Goal: Find specific page/section: Find specific page/section

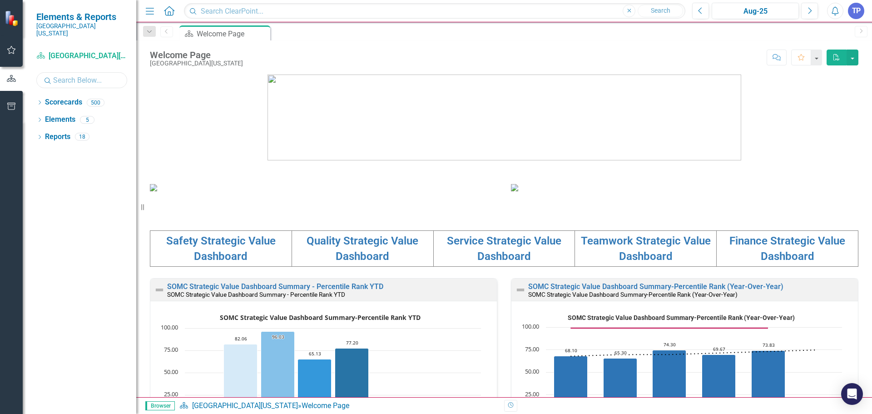
click at [89, 74] on input "text" at bounding box center [81, 80] width 91 height 16
type input "[PERSON_NAME]"
drag, startPoint x: 74, startPoint y: 70, endPoint x: 66, endPoint y: 75, distance: 9.1
click at [66, 75] on input "[PERSON_NAME]" at bounding box center [81, 80] width 91 height 16
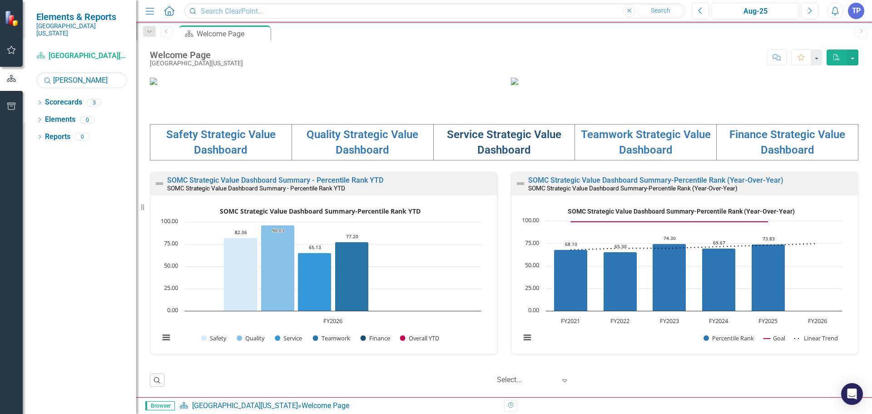
click at [487, 136] on link "Service Strategic Value Dashboard" at bounding box center [504, 142] width 114 height 28
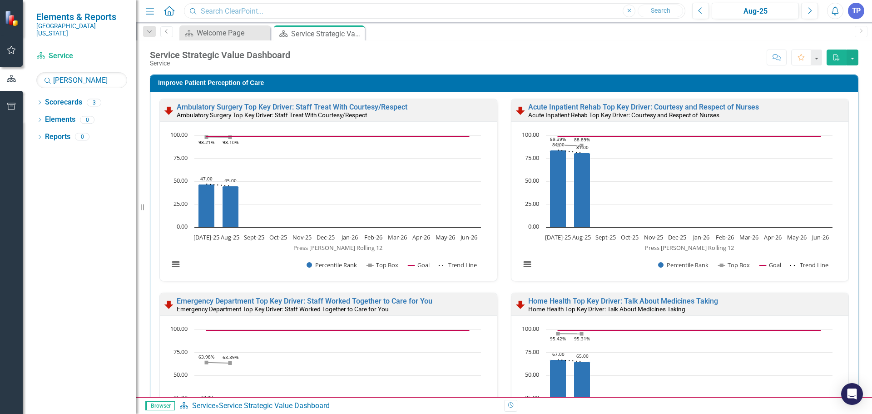
click at [234, 9] on input "text" at bounding box center [434, 11] width 501 height 16
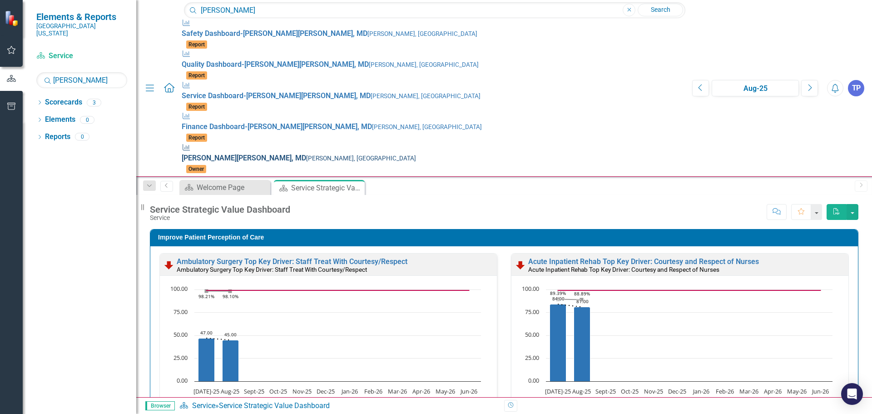
click at [182, 143] on div "Measure [PERSON_NAME] , MD [PERSON_NAME], MD" at bounding box center [432, 153] width 501 height 21
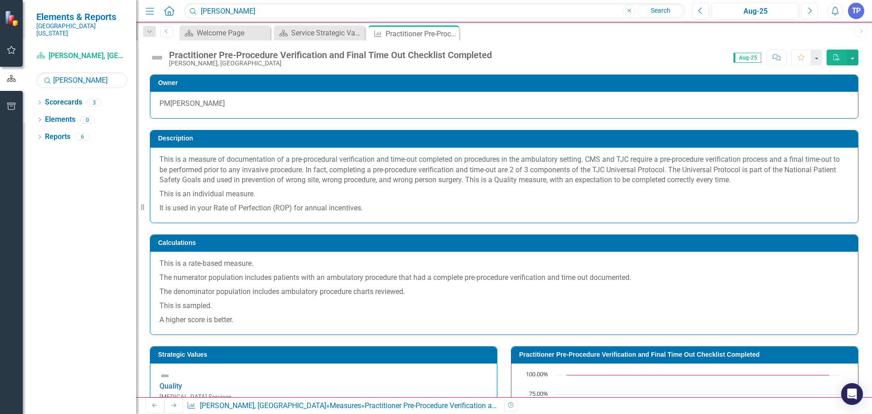
click at [813, 9] on button "Next" at bounding box center [809, 11] width 17 height 16
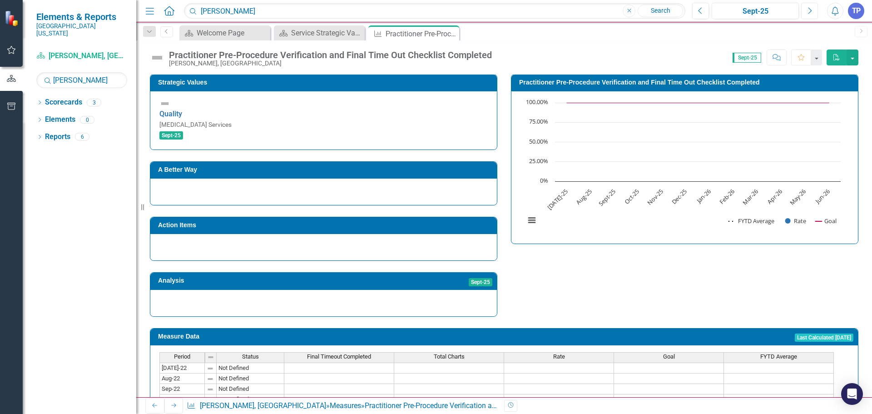
scroll to position [372, 0]
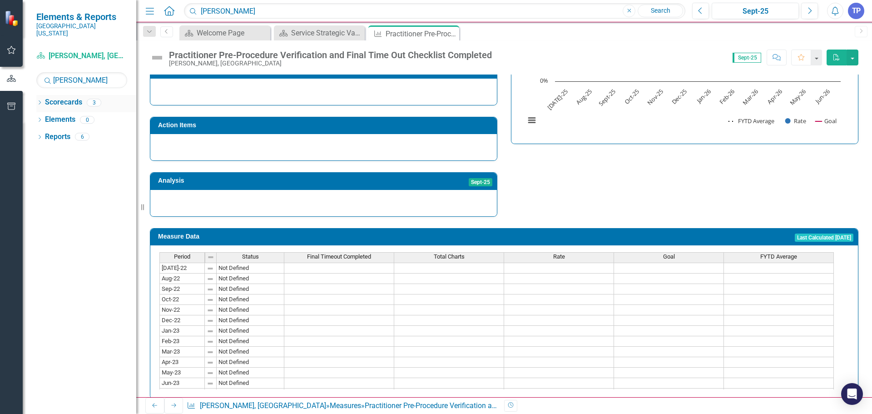
click at [50, 99] on link "Scorecards" at bounding box center [63, 102] width 37 height 10
click at [39, 101] on icon "Dropdown" at bounding box center [39, 103] width 6 height 5
click at [103, 149] on link "[PERSON_NAME], [GEOGRAPHIC_DATA]" at bounding box center [95, 154] width 82 height 10
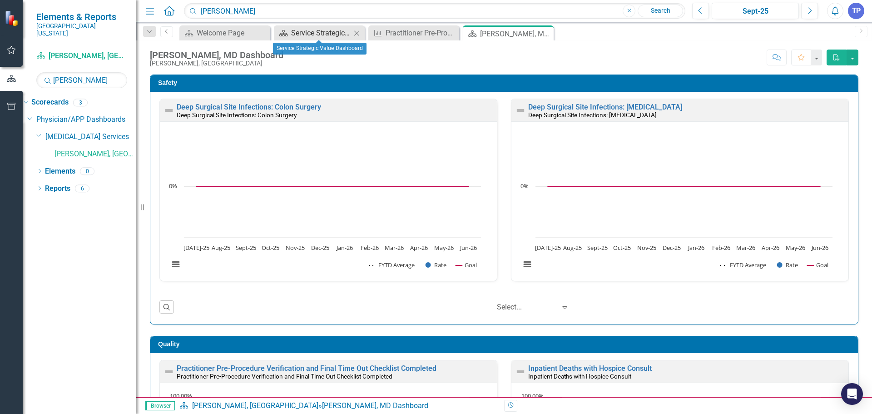
click at [328, 33] on div "Service Strategic Value Dashboard" at bounding box center [321, 32] width 60 height 11
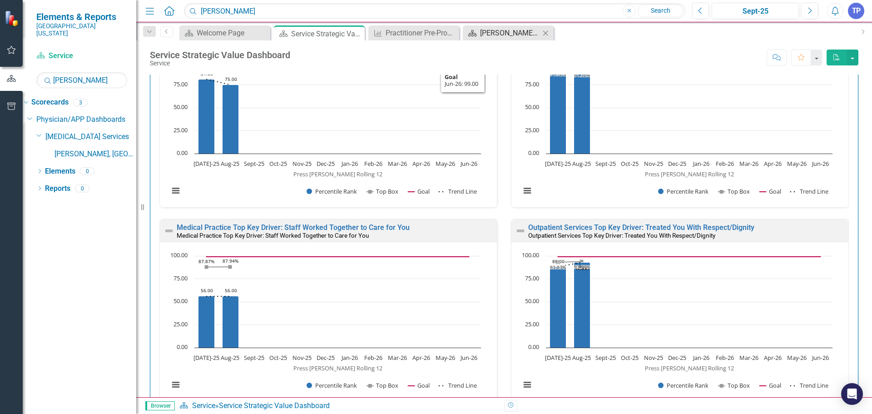
click at [475, 35] on icon "Scorecard" at bounding box center [472, 33] width 9 height 7
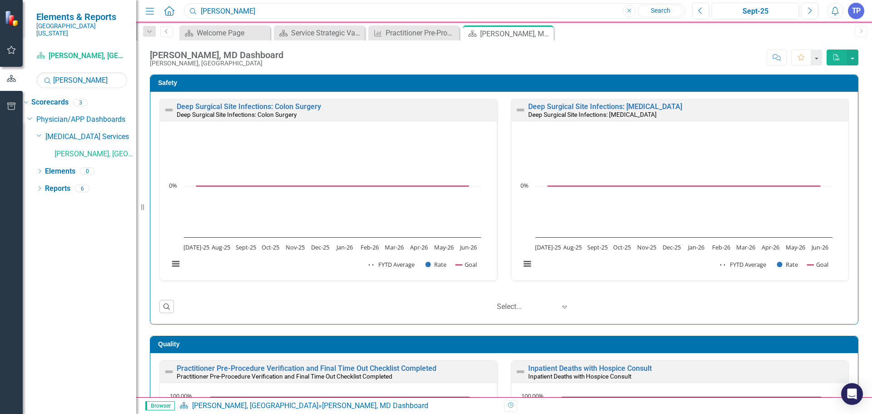
click at [251, 13] on input "[PERSON_NAME]" at bounding box center [434, 11] width 501 height 16
type input "m"
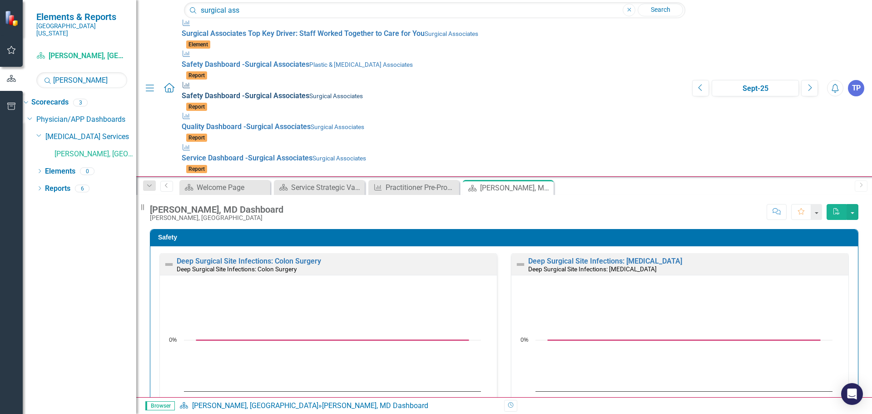
click at [212, 91] on span "Safety Dashboard - Surgical Ass ociates" at bounding box center [246, 95] width 128 height 9
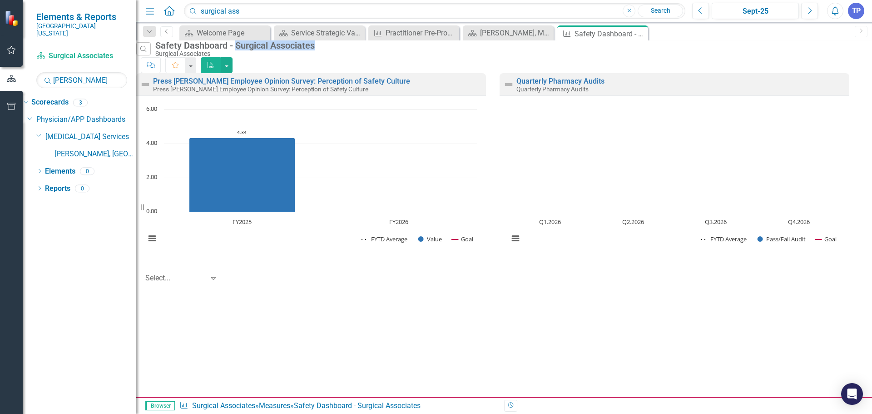
drag, startPoint x: 247, startPoint y: 54, endPoint x: 333, endPoint y: 55, distance: 86.3
click at [333, 55] on div "Search Safety Dashboard - Surgical Associates Surgical Associates Comment Favor…" at bounding box center [492, 56] width 713 height 33
copy div "Surgical Associates"
click at [248, 11] on input "surgical ass" at bounding box center [434, 11] width 501 height 16
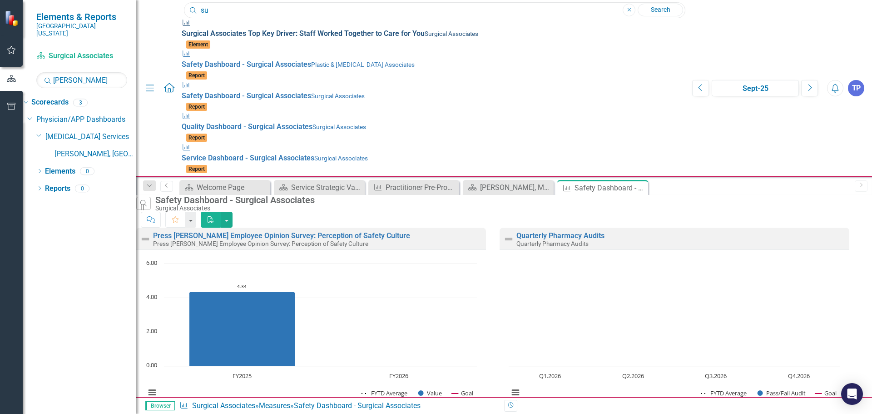
type input "s"
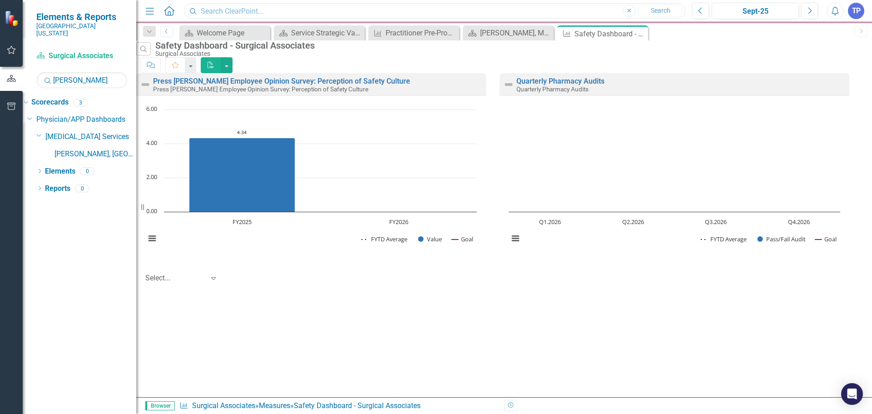
paste input "Surgical Associates"
type input "Surgical Associates"
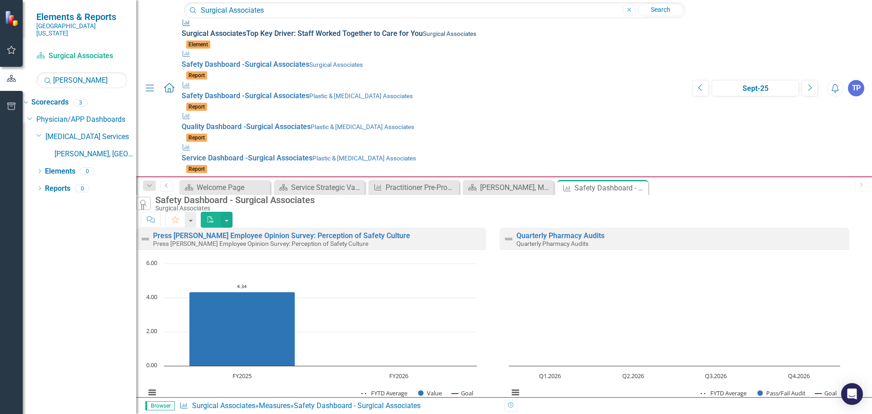
click at [423, 34] on small "Surgical Associates" at bounding box center [450, 33] width 54 height 7
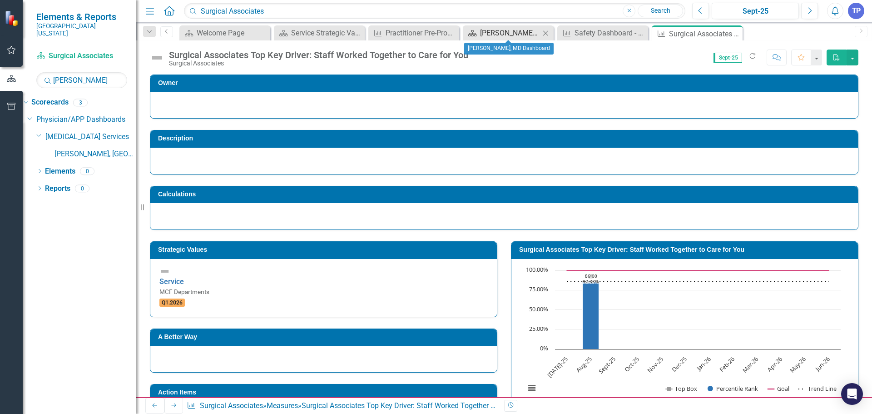
click at [521, 29] on div "[PERSON_NAME], MD Dashboard" at bounding box center [510, 32] width 60 height 11
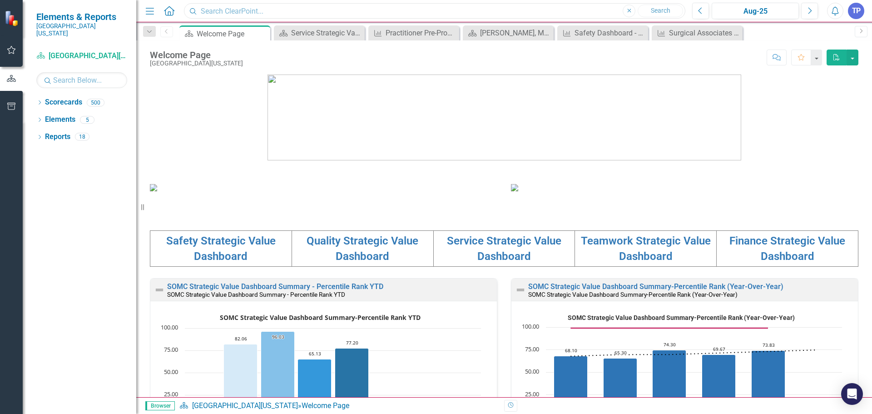
click at [226, 12] on input "text" at bounding box center [434, 11] width 501 height 16
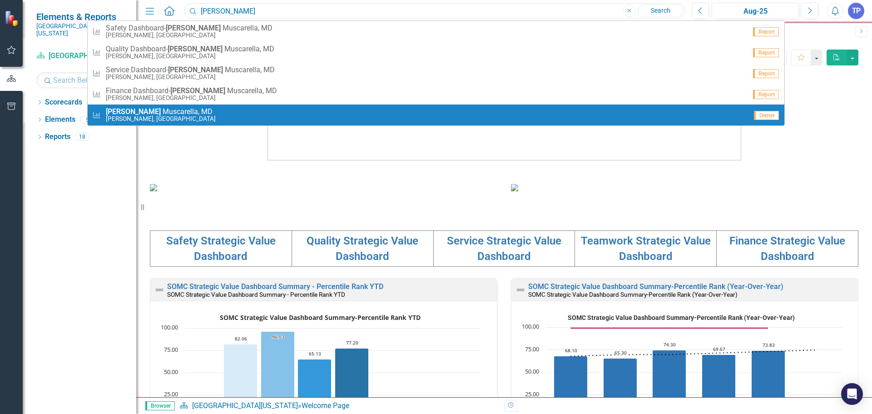
type input "peter"
click at [165, 108] on span "Peter M u s c a r e l l a , M D" at bounding box center [161, 112] width 110 height 8
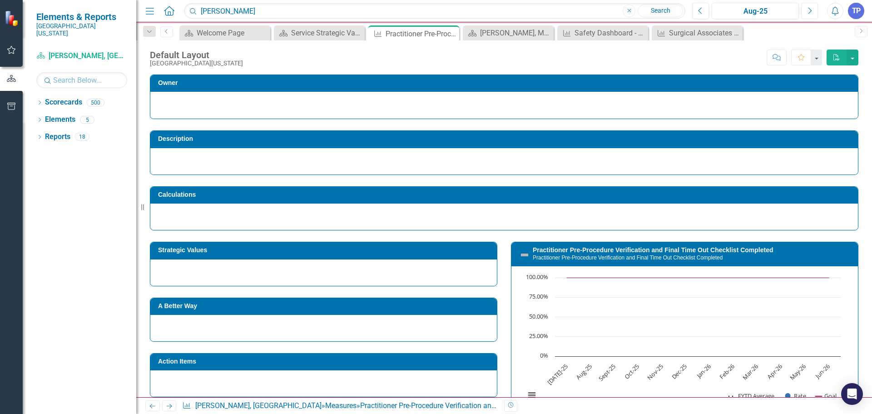
click at [810, 12] on icon "Next" at bounding box center [809, 11] width 5 height 8
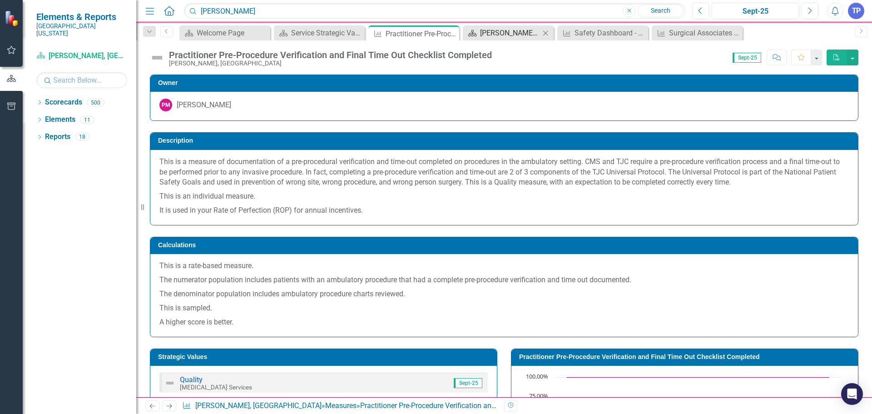
click at [519, 31] on div "[PERSON_NAME], MD Dashboard" at bounding box center [510, 32] width 60 height 11
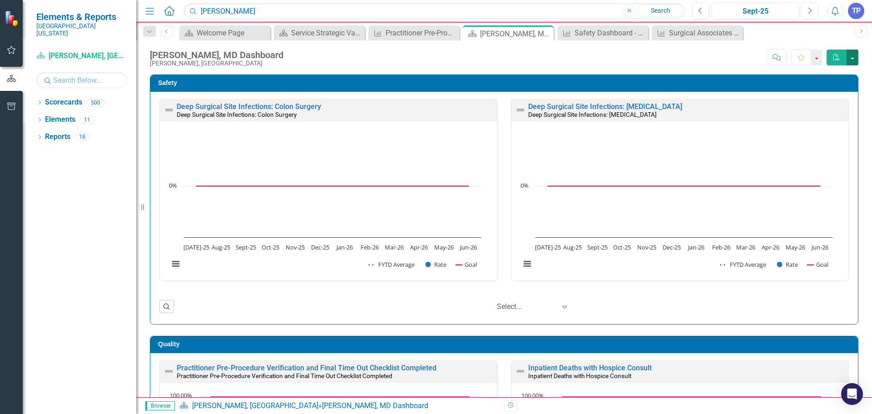
click at [850, 55] on button "button" at bounding box center [852, 57] width 12 height 16
